Goal: Task Accomplishment & Management: Book appointment/travel/reservation

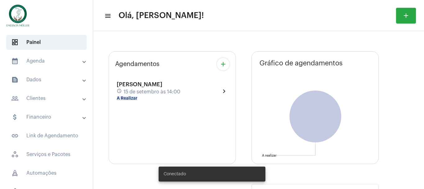
type input "[URL][DOMAIN_NAME]"
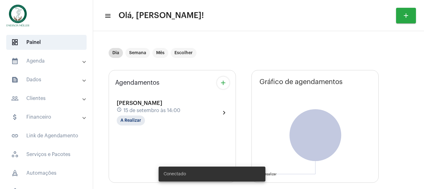
click at [33, 60] on mat-panel-title "calendar_month_outlined Agenda" at bounding box center [47, 60] width 72 height 7
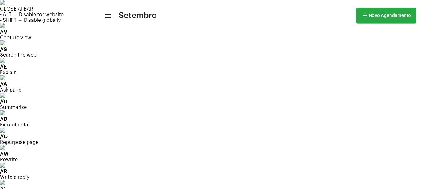
scroll to position [179, 0]
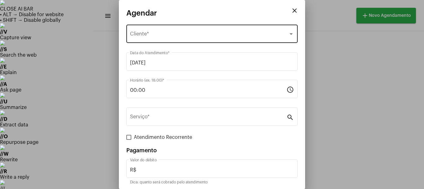
click at [149, 29] on div "Selecione o Cliente Cliente *" at bounding box center [212, 33] width 164 height 20
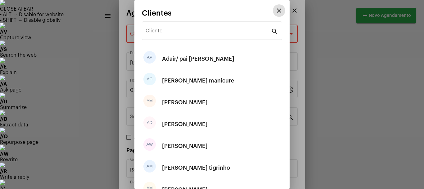
click at [149, 29] on input "Cliente" at bounding box center [209, 32] width 126 height 6
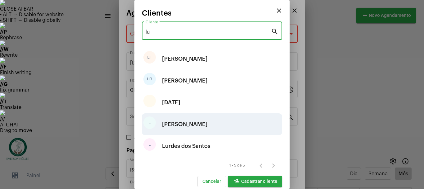
type input "lu"
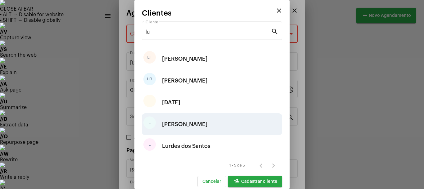
click at [177, 124] on div "[PERSON_NAME]" at bounding box center [185, 124] width 46 height 19
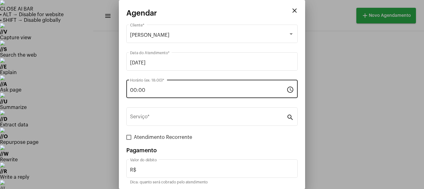
drag, startPoint x: 153, startPoint y: 85, endPoint x: 128, endPoint y: 91, distance: 26.4
click at [128, 91] on div "00:00 Horário (ex: 18:00) * schedule" at bounding box center [212, 88] width 172 height 20
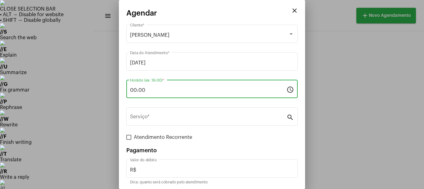
drag, startPoint x: 152, startPoint y: 89, endPoint x: 107, endPoint y: 92, distance: 45.1
click at [123, 93] on mat-dialog-container "close Agendar Lucinda Cliente * [DATE] Data do Atendimento * 00:00 Horário (ex:…" at bounding box center [212, 94] width 186 height 189
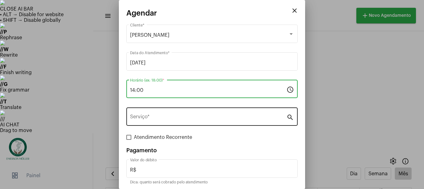
type input "14:00"
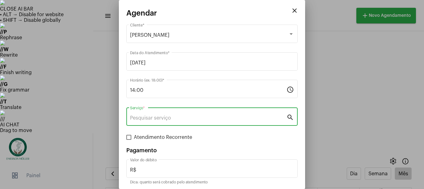
click at [145, 116] on input "Serviço *" at bounding box center [208, 118] width 157 height 6
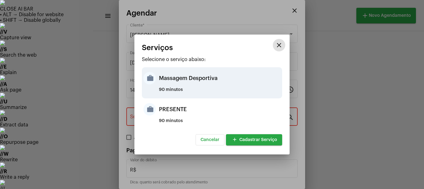
click at [175, 84] on div "Massagem Desportiva" at bounding box center [220, 78] width 122 height 19
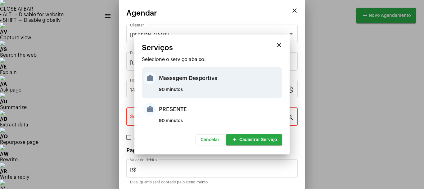
type input "Massagem Desportiva"
type input "R$ 120"
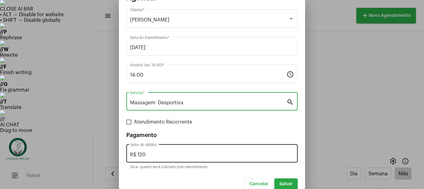
scroll to position [23, 0]
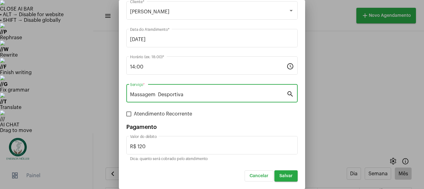
click at [280, 176] on span "Salvar" at bounding box center [286, 175] width 13 height 4
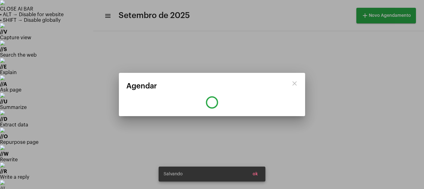
scroll to position [0, 0]
